Goal: Task Accomplishment & Management: Manage account settings

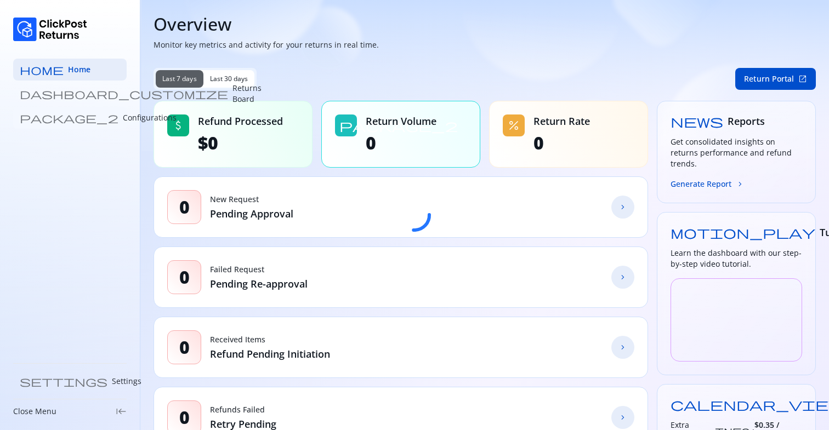
click at [123, 119] on p "Configurations" at bounding box center [150, 117] width 54 height 11
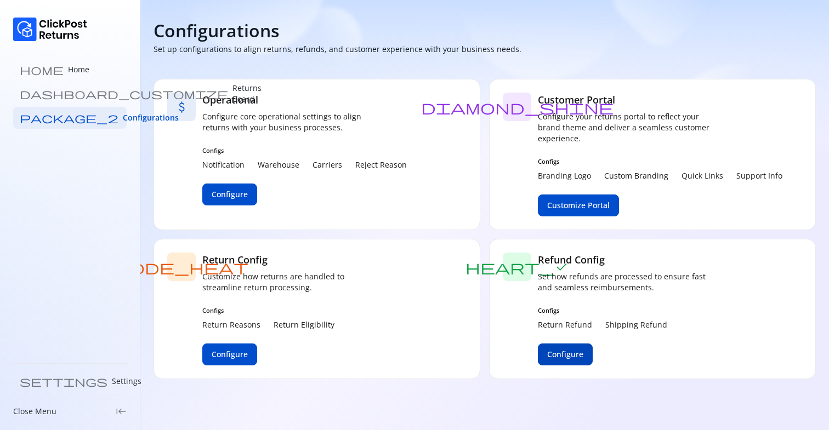
click at [564, 356] on span "Configure" at bounding box center [565, 354] width 36 height 11
